Goal: Task Accomplishment & Management: Manage account settings

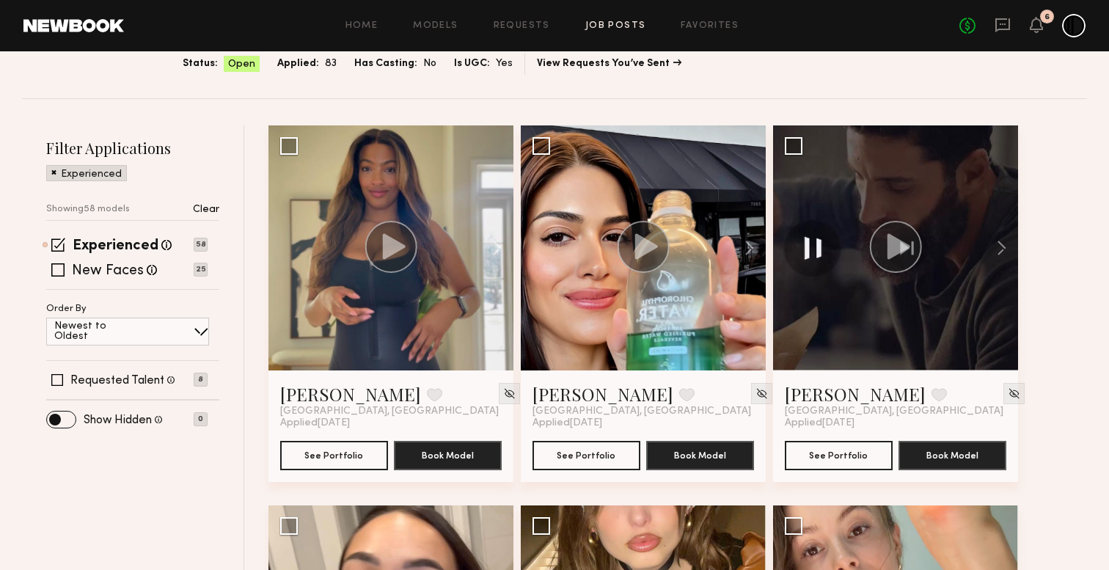
scroll to position [69, 0]
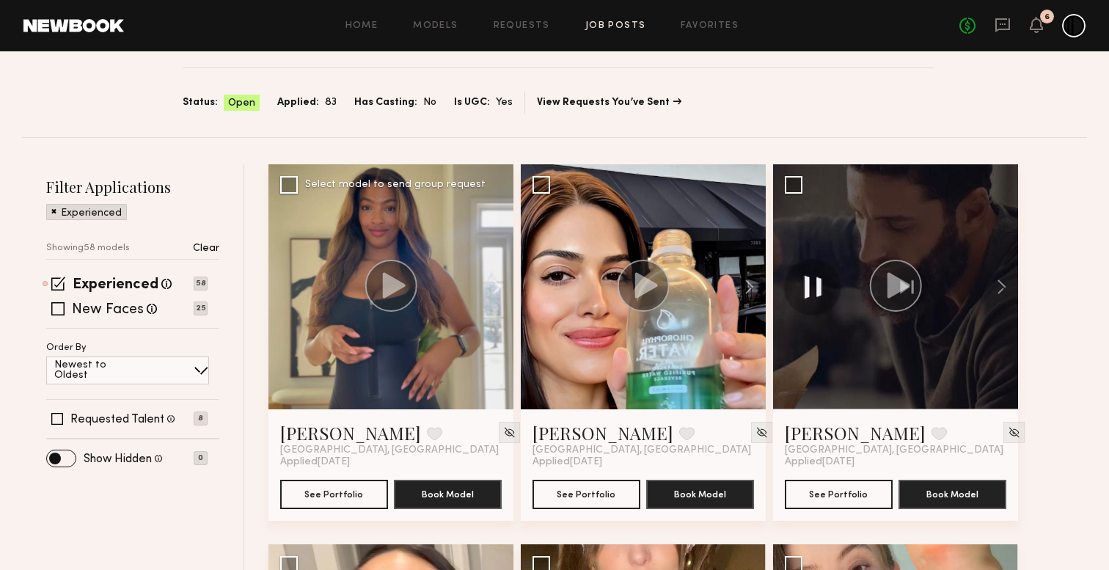
click at [390, 293] on icon at bounding box center [394, 285] width 23 height 26
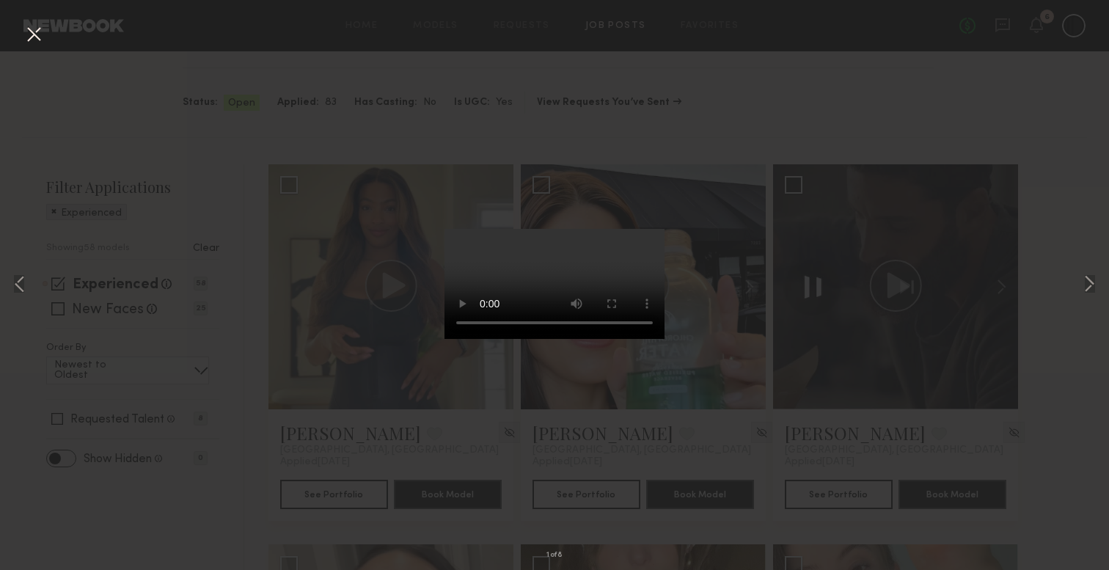
click at [131, 95] on div "1 of 8" at bounding box center [554, 285] width 1109 height 570
click at [26, 37] on button at bounding box center [33, 35] width 23 height 26
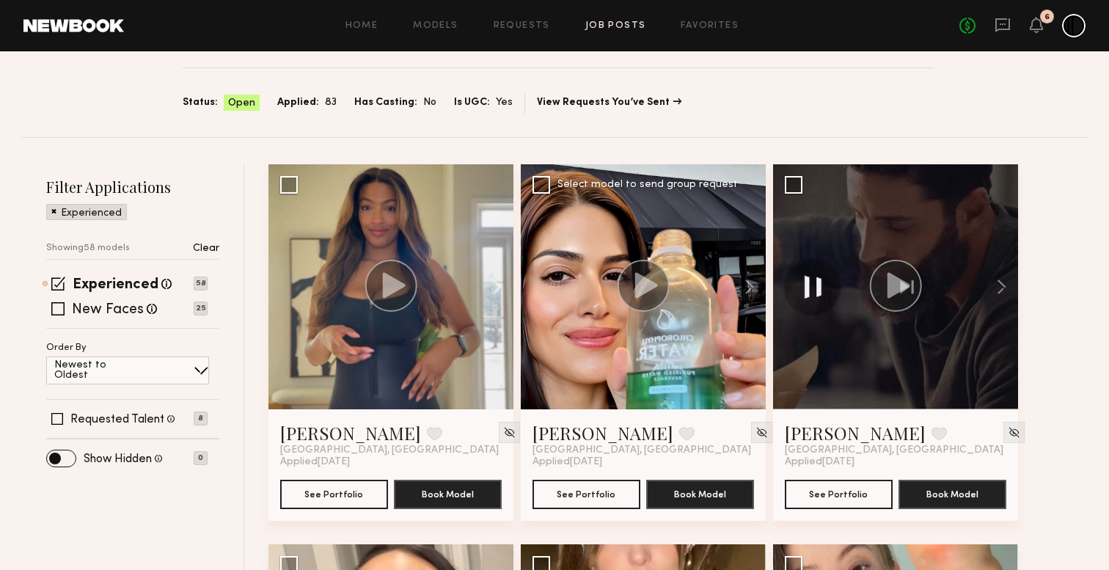
click at [645, 285] on icon at bounding box center [646, 285] width 23 height 26
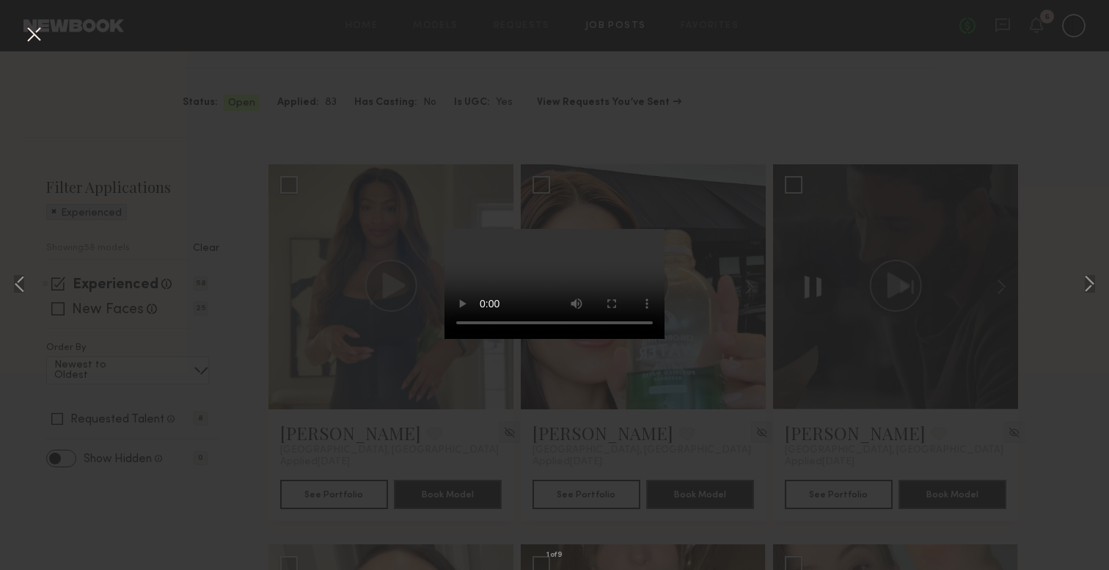
click at [38, 18] on div "1 of 9" at bounding box center [554, 285] width 1109 height 570
click at [33, 38] on button at bounding box center [33, 35] width 23 height 26
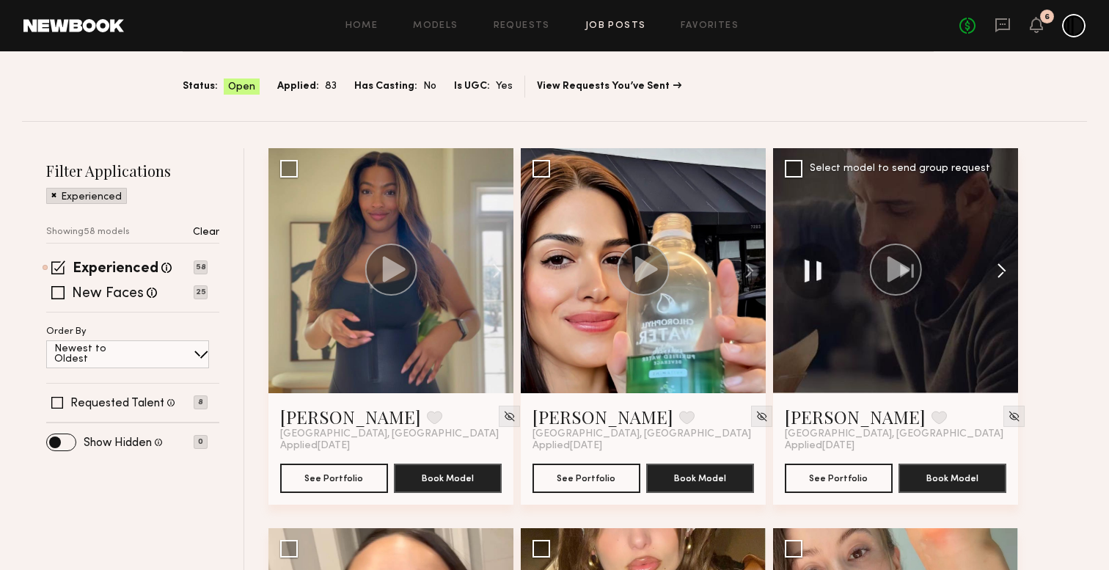
scroll to position [84, 0]
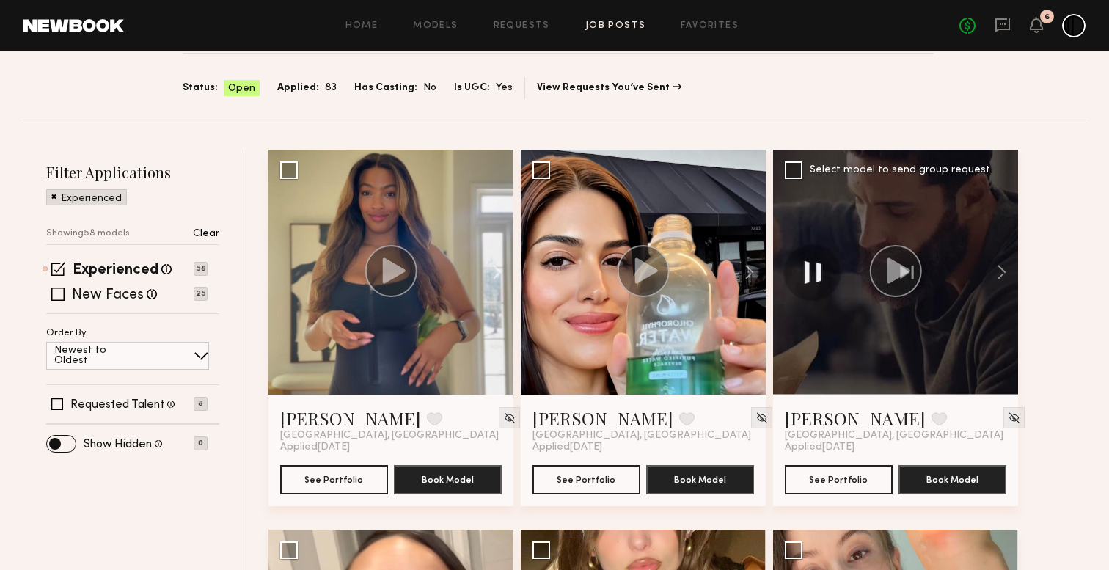
click at [916, 260] on circle at bounding box center [896, 271] width 52 height 52
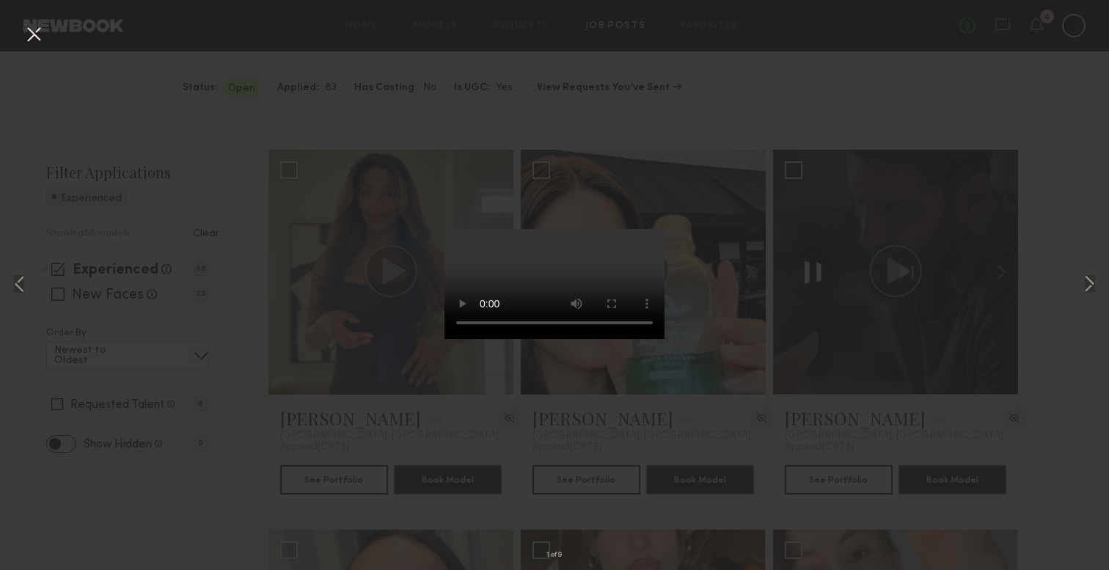
click at [29, 55] on div "1 of 9" at bounding box center [554, 285] width 1109 height 570
click at [29, 37] on button at bounding box center [33, 35] width 23 height 26
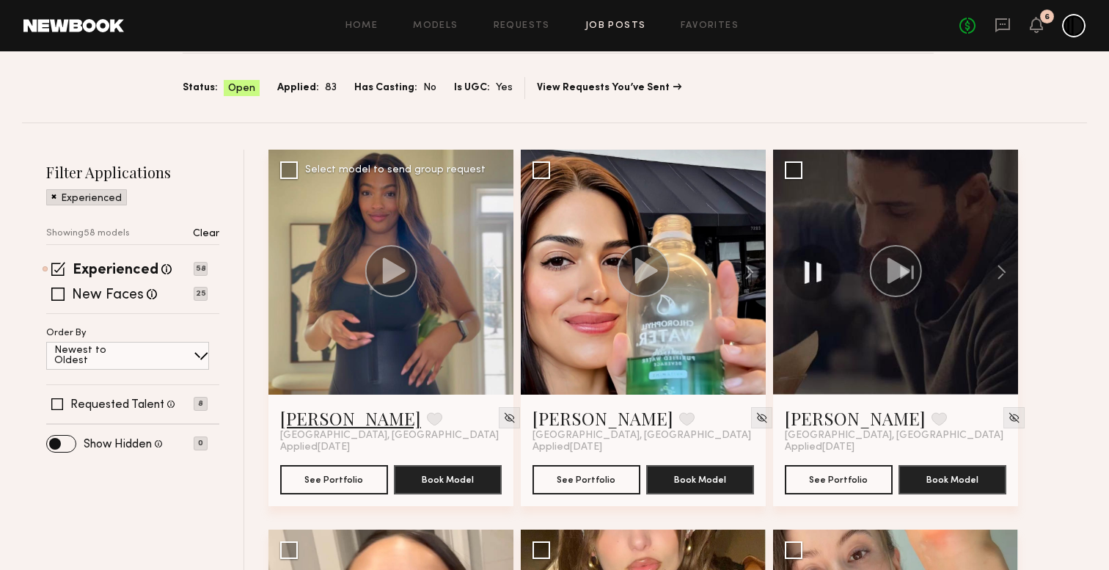
click at [301, 414] on link "[PERSON_NAME]" at bounding box center [350, 417] width 141 height 23
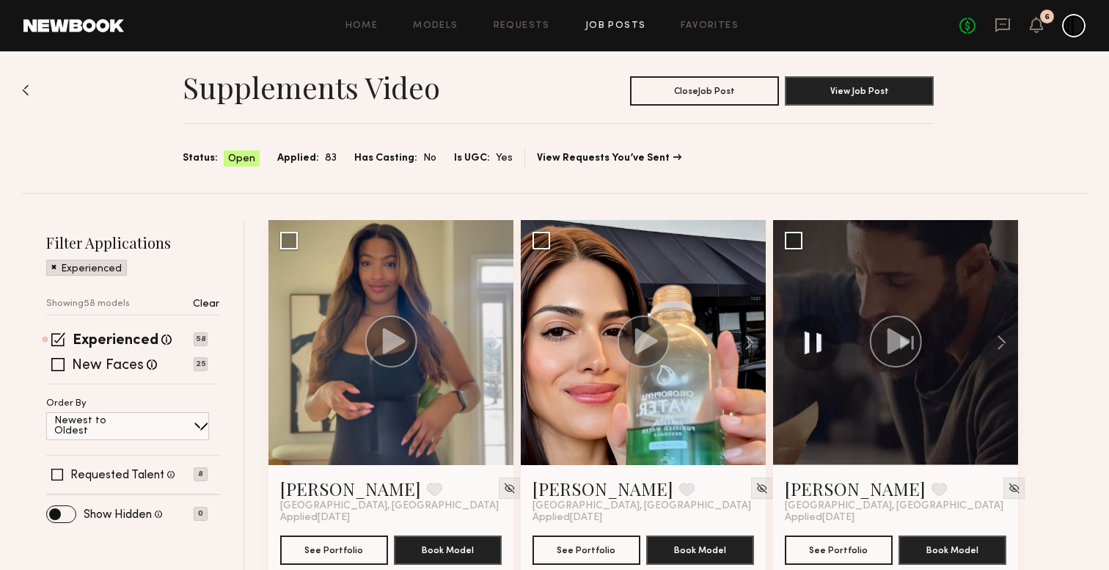
scroll to position [0, 0]
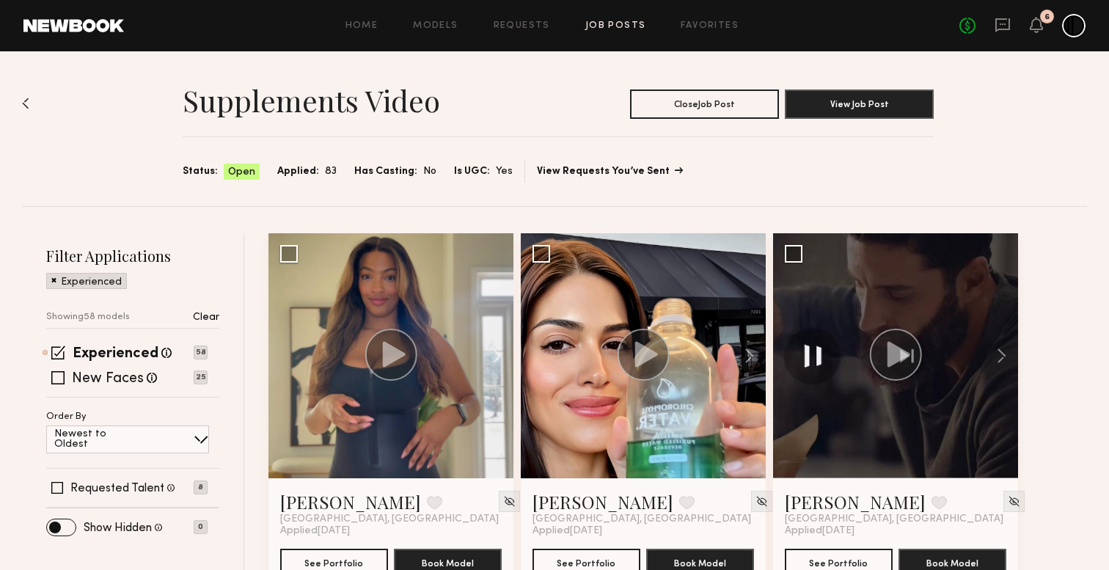
click at [568, 167] on link "View Requests You’ve Sent" at bounding box center [609, 171] width 144 height 10
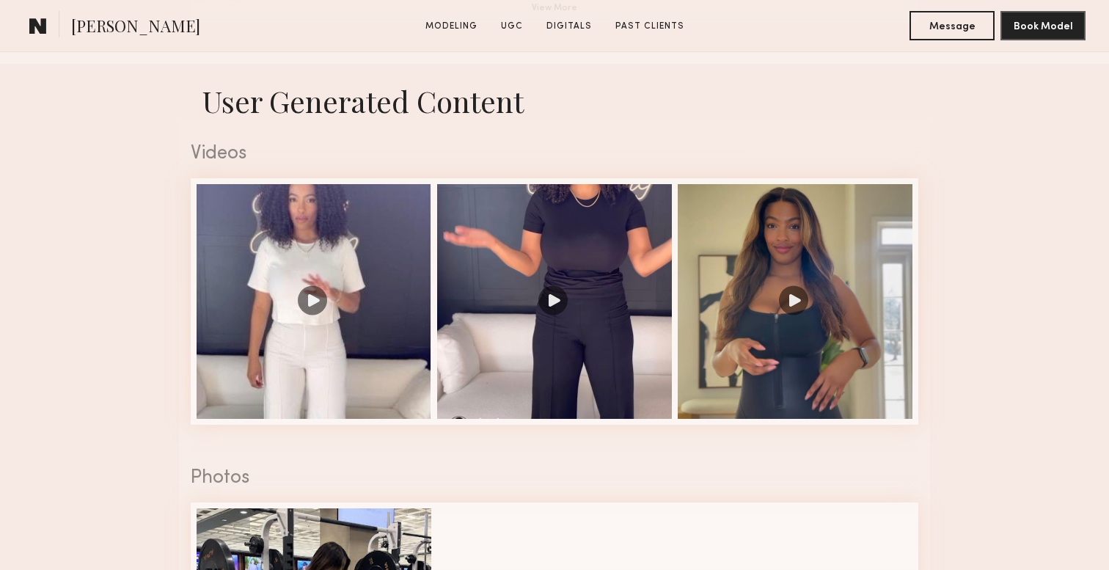
scroll to position [1461, 0]
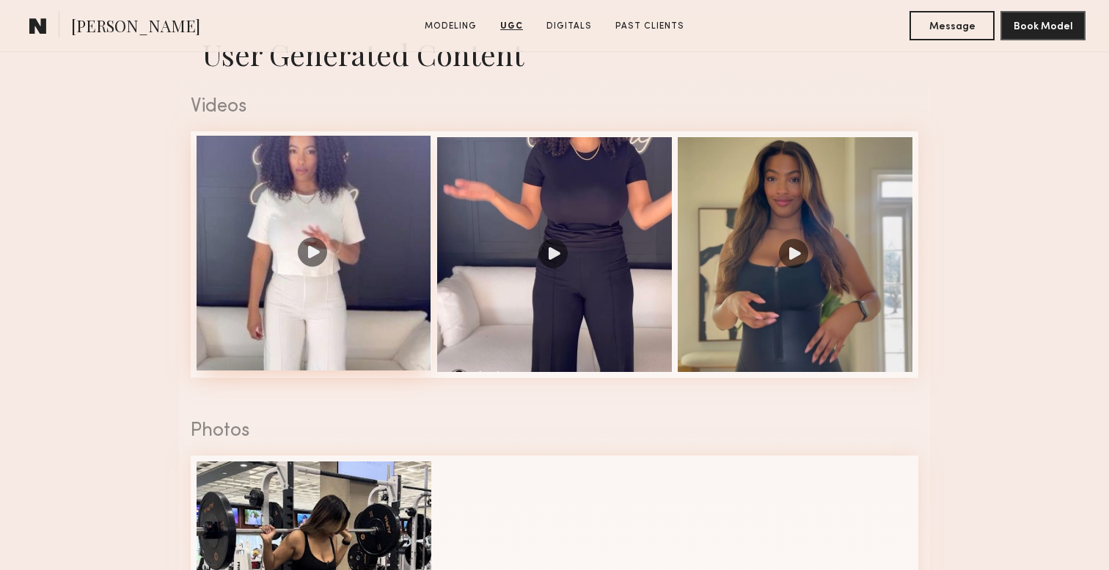
click at [366, 258] on div at bounding box center [314, 253] width 235 height 235
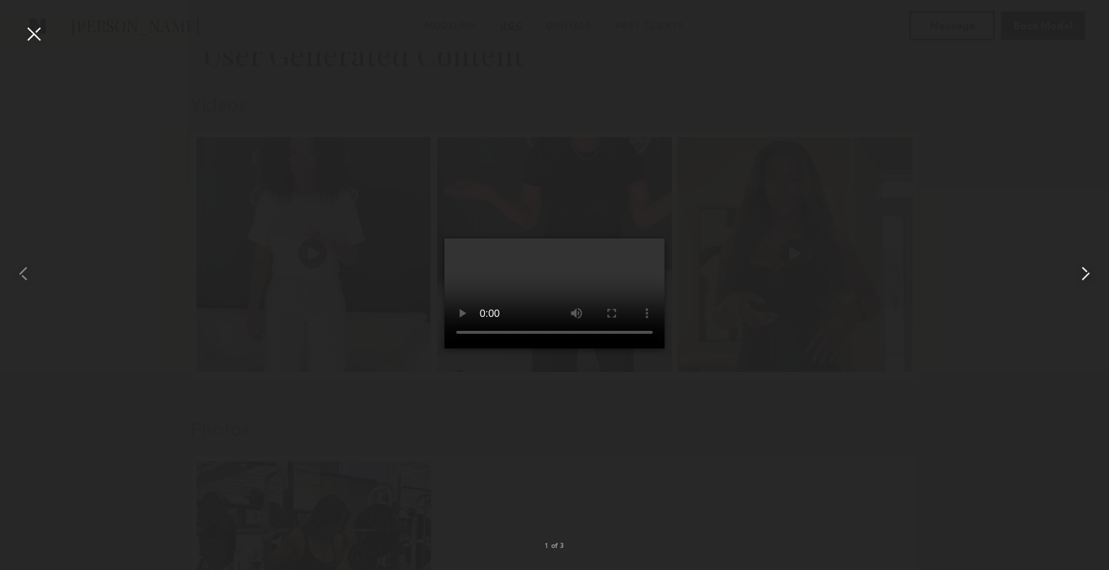
click at [1082, 271] on common-icon at bounding box center [1084, 273] width 23 height 23
click at [904, 300] on div at bounding box center [554, 272] width 1109 height 499
